Goal: Task Accomplishment & Management: Use online tool/utility

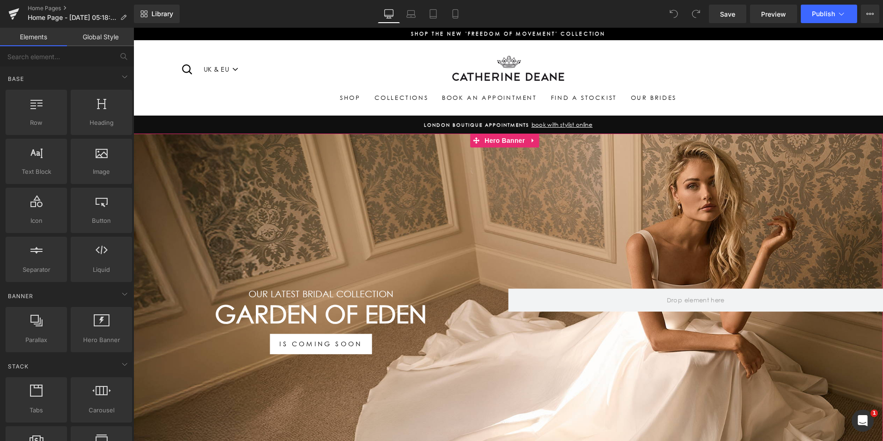
click at [358, 224] on div "Our LATEST BRIDAL COLLECTION Heading GARDEN OF EDEN Heading IS COMING SOON Butt…" at bounding box center [508, 316] width 750 height 366
drag, startPoint x: 434, startPoint y: 311, endPoint x: 421, endPoint y: 315, distance: 13.3
click at [434, 311] on h1 "GARDEN OF EDEN" at bounding box center [320, 315] width 375 height 30
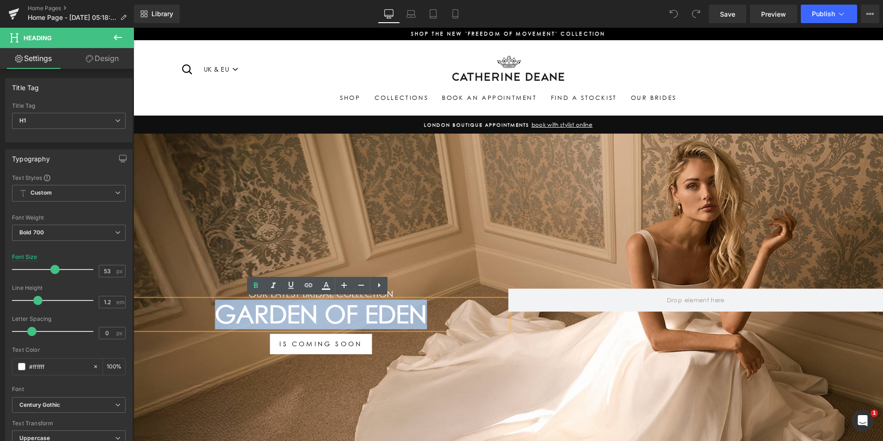
drag, startPoint x: 424, startPoint y: 309, endPoint x: 194, endPoint y: 330, distance: 230.6
click at [201, 327] on h1 "GARDEN OF EDEN" at bounding box center [320, 315] width 375 height 30
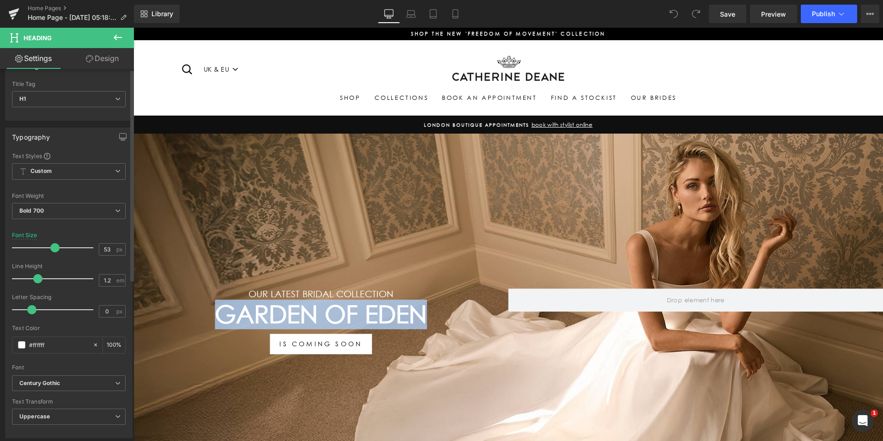
scroll to position [92, 0]
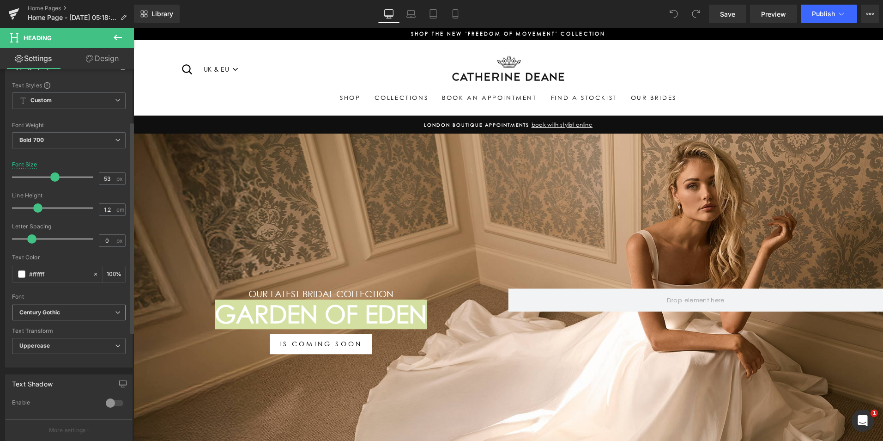
click at [107, 313] on b "Century Gothic" at bounding box center [67, 313] width 96 height 8
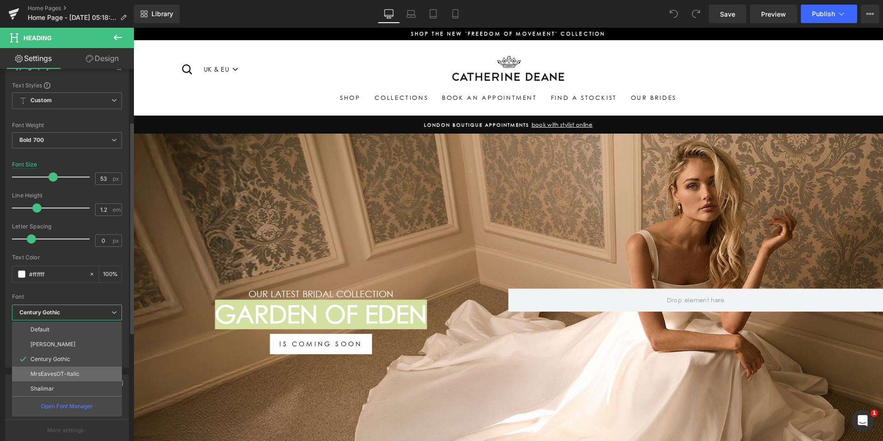
click at [80, 370] on li "MrsEavesOT-Italic" at bounding box center [67, 373] width 110 height 15
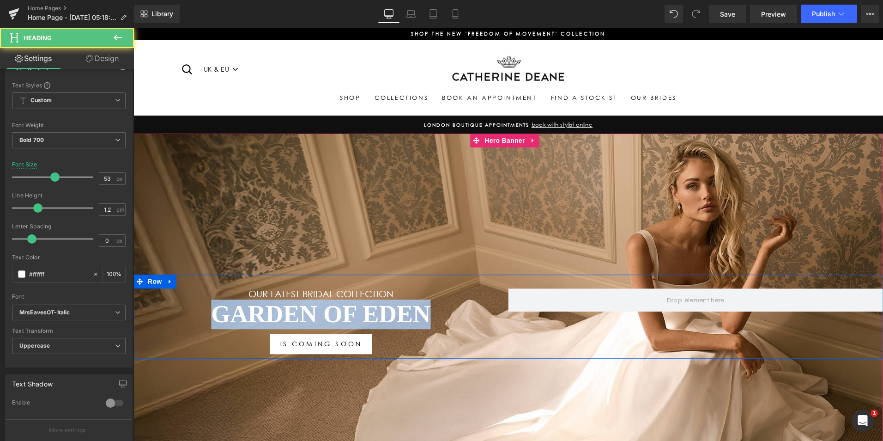
drag, startPoint x: 429, startPoint y: 311, endPoint x: 176, endPoint y: 330, distance: 252.9
click at [187, 328] on div "Our LATEST BRIDAL COLLECTION Heading GARDEN OF EDEN Heading IS COMING SOON Butt…" at bounding box center [320, 321] width 375 height 65
click at [231, 315] on h1 "GARDEN OF EDEN" at bounding box center [320, 315] width 375 height 30
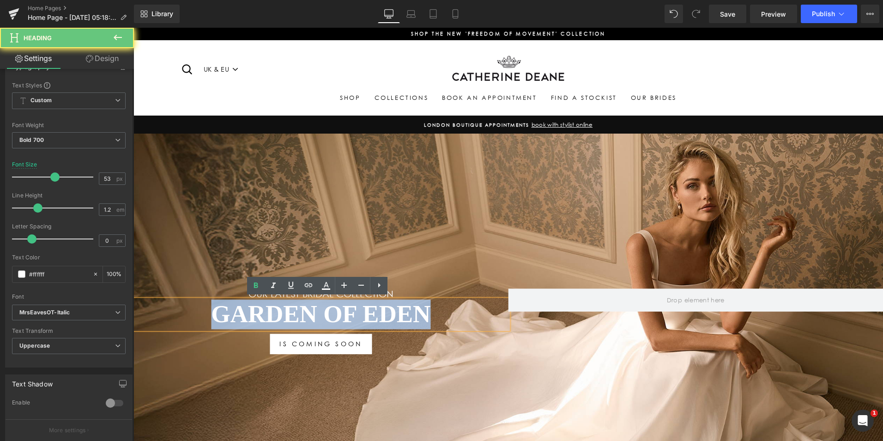
click at [230, 314] on h1 "GARDEN OF EDEN" at bounding box center [320, 315] width 375 height 30
drag, startPoint x: 423, startPoint y: 313, endPoint x: 234, endPoint y: 314, distance: 188.5
click at [234, 314] on h1 "GARDEN OF EDEN" at bounding box center [320, 315] width 375 height 30
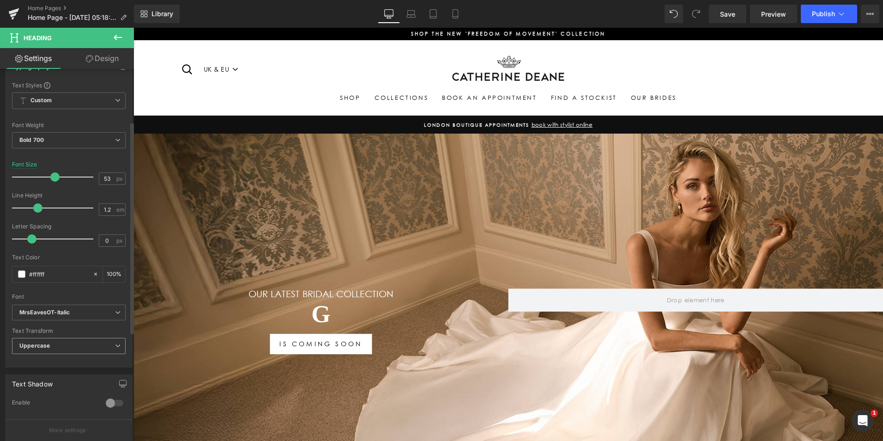
click at [96, 348] on span "Uppercase" at bounding box center [69, 346] width 114 height 16
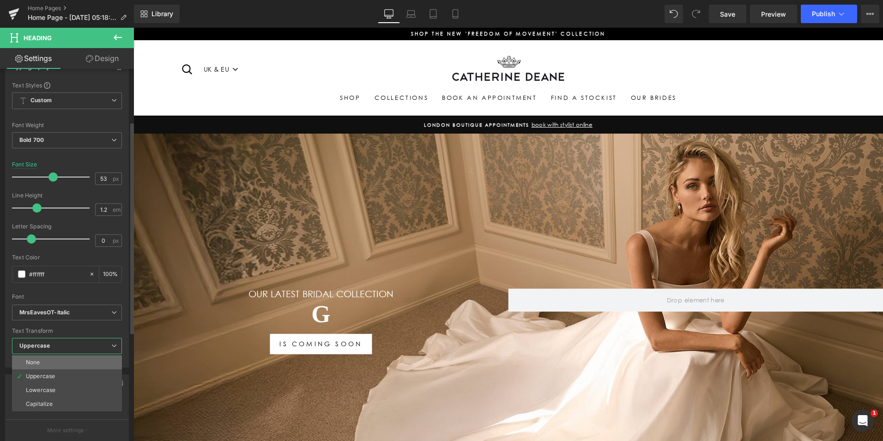
click at [91, 357] on li "None" at bounding box center [67, 362] width 110 height 14
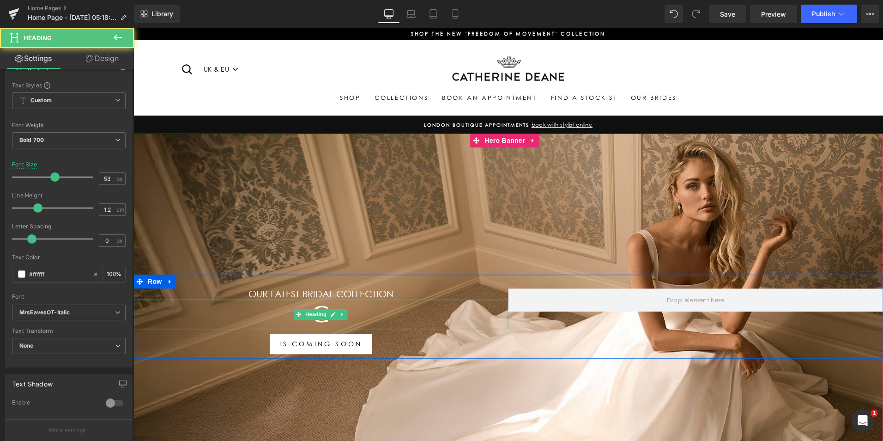
click at [366, 313] on h1 "G" at bounding box center [320, 315] width 375 height 30
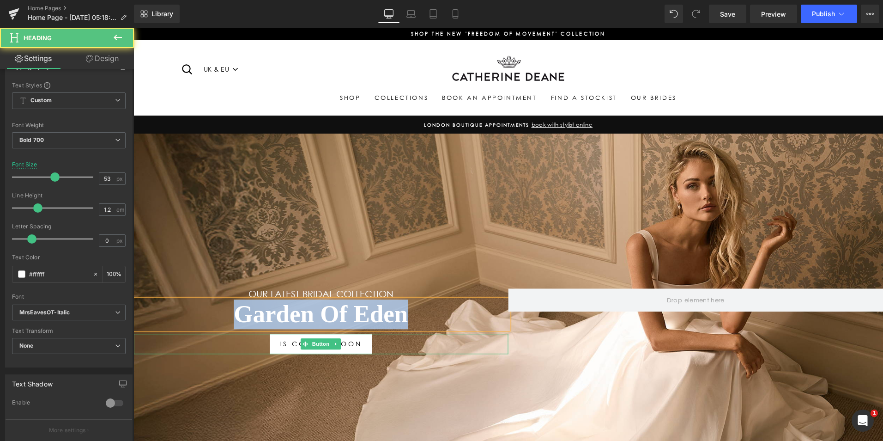
drag, startPoint x: 309, startPoint y: 325, endPoint x: 156, endPoint y: 260, distance: 165.9
click at [193, 332] on div "Our LATEST BRIDAL COLLECTION Heading Garden Of Eden Heading IS COMING SOON Butt…" at bounding box center [320, 321] width 375 height 65
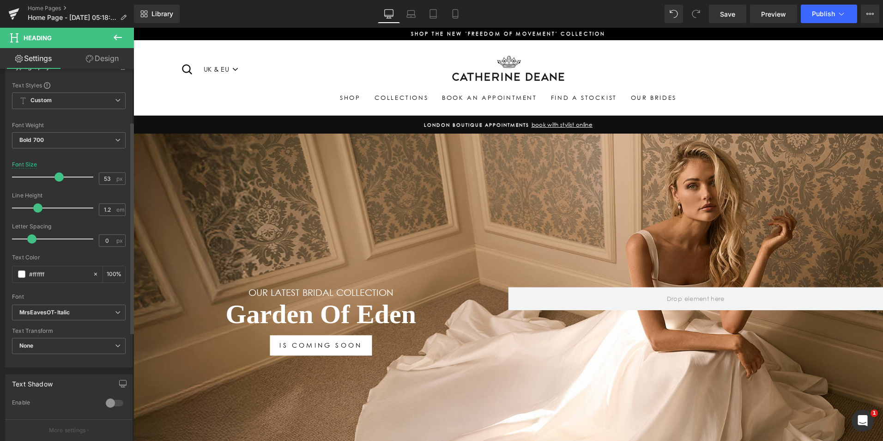
click at [58, 178] on span at bounding box center [59, 176] width 9 height 9
drag, startPoint x: 33, startPoint y: 241, endPoint x: 68, endPoint y: 272, distance: 46.8
click at [41, 244] on div at bounding box center [55, 239] width 77 height 18
drag, startPoint x: 733, startPoint y: 18, endPoint x: 732, endPoint y: 26, distance: 8.5
click at [733, 18] on span "Save" at bounding box center [727, 14] width 15 height 10
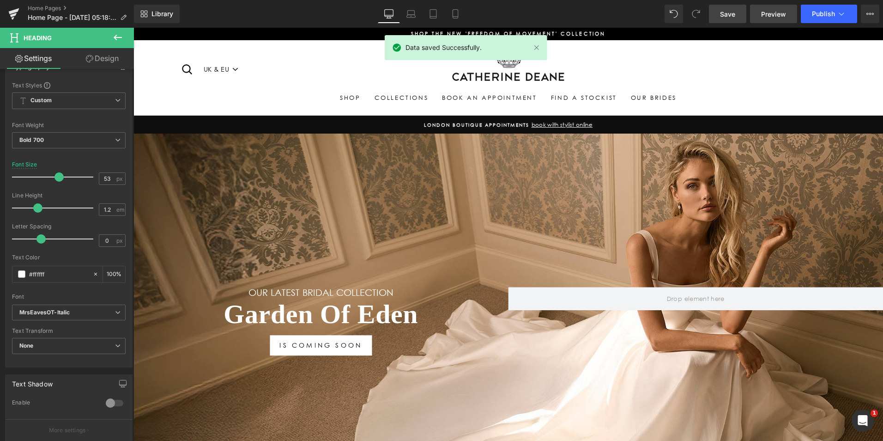
click at [770, 16] on span "Preview" at bounding box center [773, 14] width 25 height 10
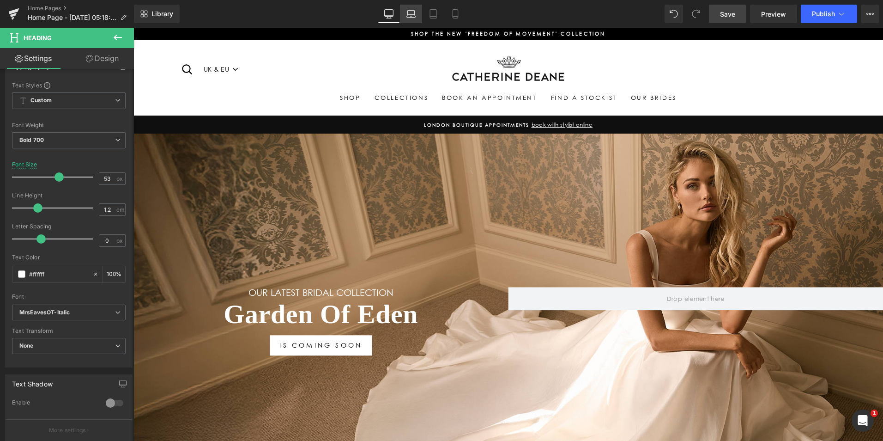
click at [417, 12] on link "Laptop" at bounding box center [411, 14] width 22 height 18
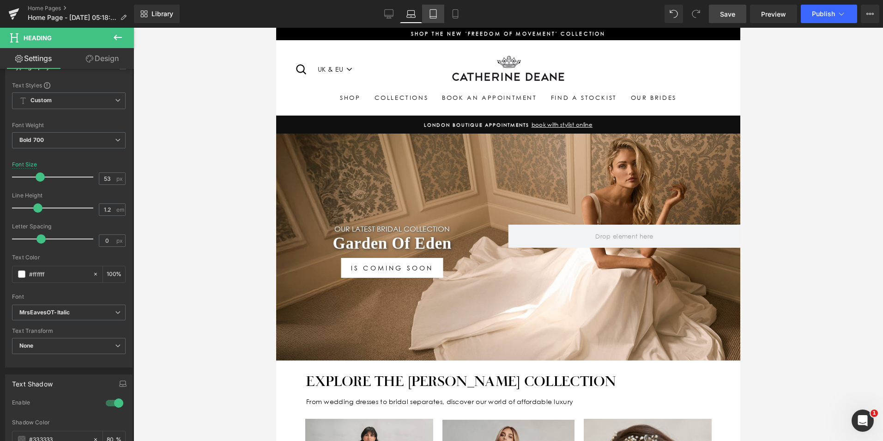
scroll to position [65, 0]
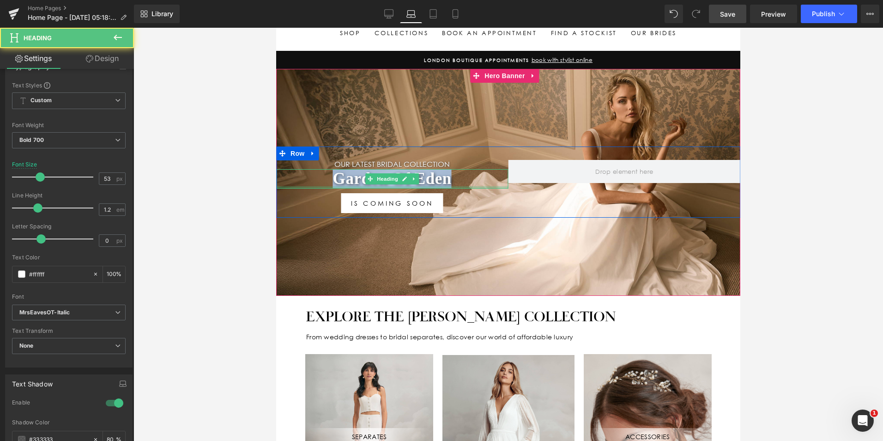
drag, startPoint x: 454, startPoint y: 179, endPoint x: 277, endPoint y: 208, distance: 180.1
click at [305, 185] on div "Garden Of Eden Heading" at bounding box center [392, 178] width 232 height 19
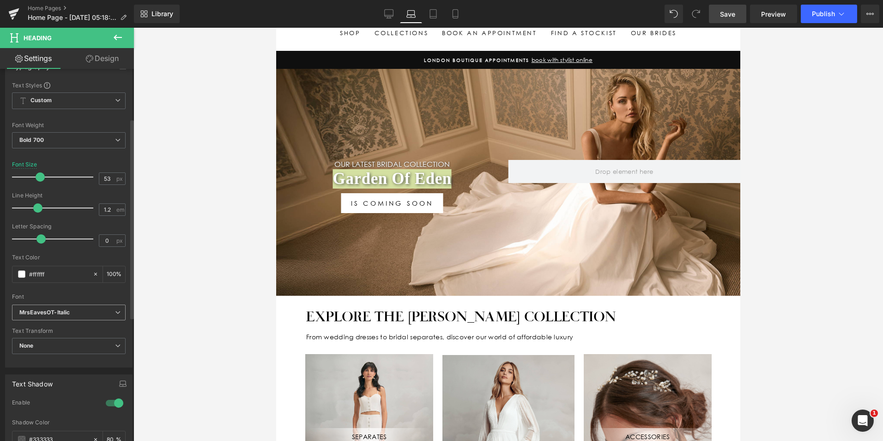
click at [107, 312] on b "MrsEavesOT-Italic" at bounding box center [67, 313] width 96 height 8
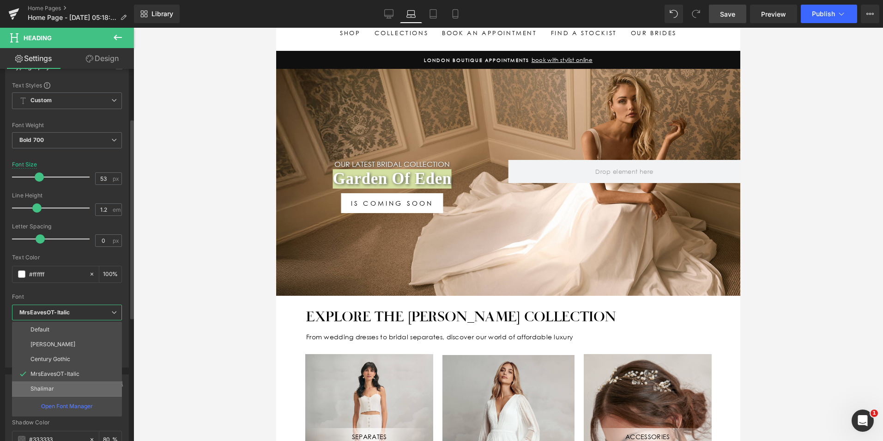
click at [74, 387] on li "Shalimar" at bounding box center [67, 388] width 110 height 15
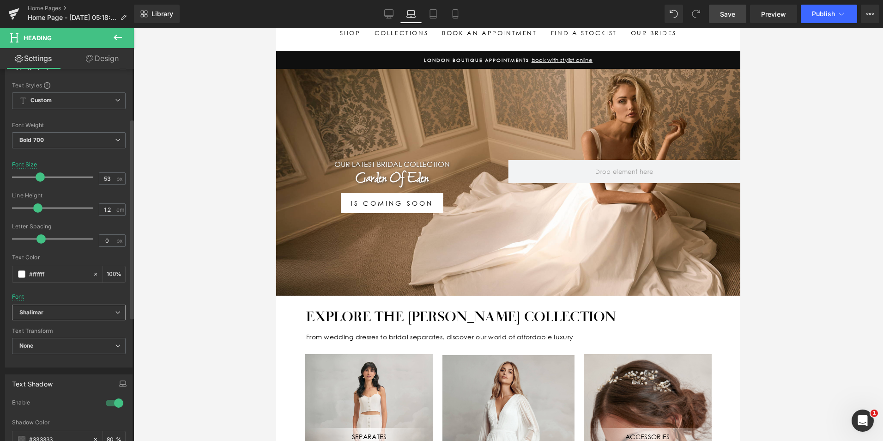
click at [111, 314] on b "Shalimar" at bounding box center [67, 313] width 96 height 8
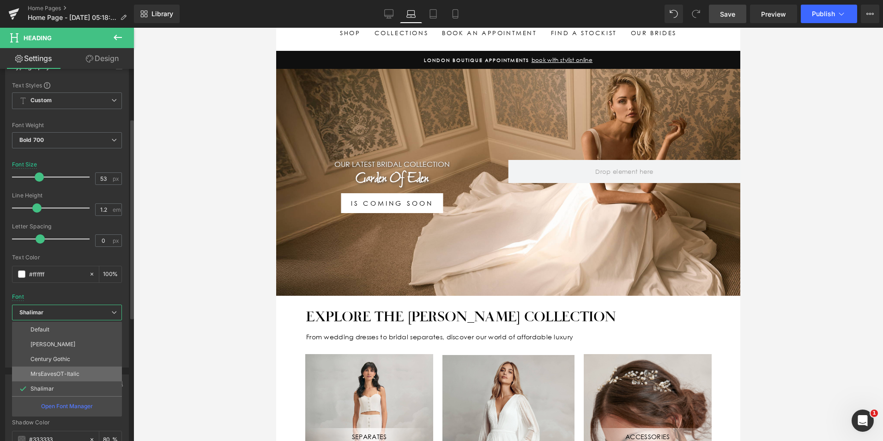
click at [85, 371] on li "MrsEavesOT-Italic" at bounding box center [67, 373] width 110 height 15
